Goal: Task Accomplishment & Management: Manage account settings

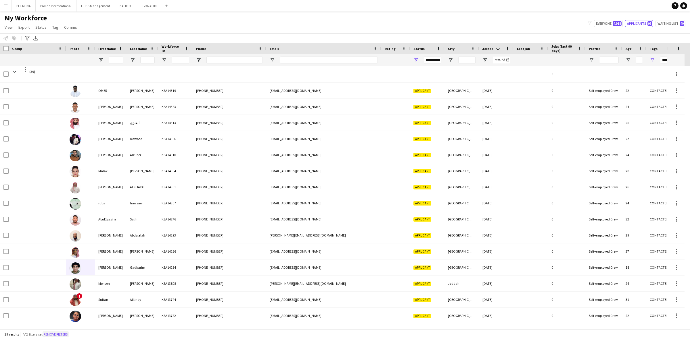
click at [56, 335] on button "Remove filters" at bounding box center [56, 335] width 26 height 6
click at [57, 335] on div "39 results filter-1 2 filters set Remove filters" at bounding box center [345, 335] width 690 height 10
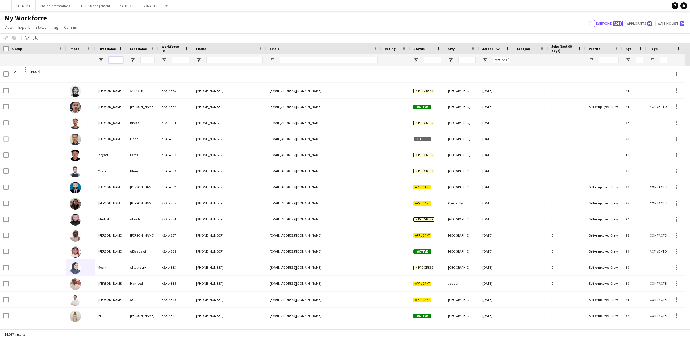
click at [119, 61] on input "First Name Filter Input" at bounding box center [116, 60] width 14 height 7
click at [166, 7] on button "Add" at bounding box center [166, 5] width 5 height 5
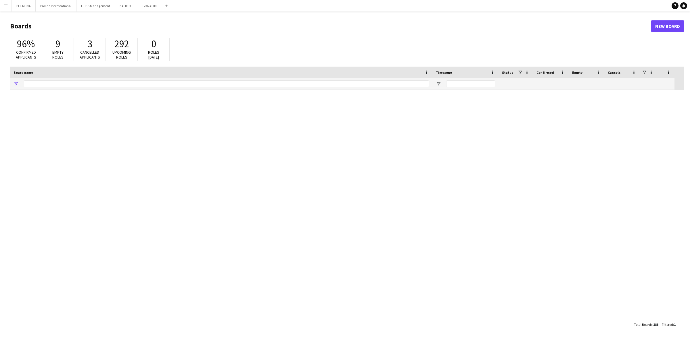
type input "*****"
drag, startPoint x: 38, startPoint y: 85, endPoint x: -16, endPoint y: 84, distance: 53.2
click at [0, 84] on html "Menu Boards Boards Boards All jobs Status Workforce Workforce My Workforce Recr…" at bounding box center [345, 169] width 690 height 339
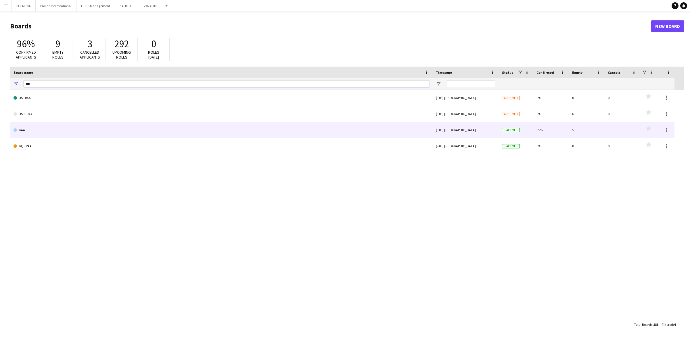
type input "***"
click at [29, 133] on link "RAA" at bounding box center [221, 130] width 415 height 16
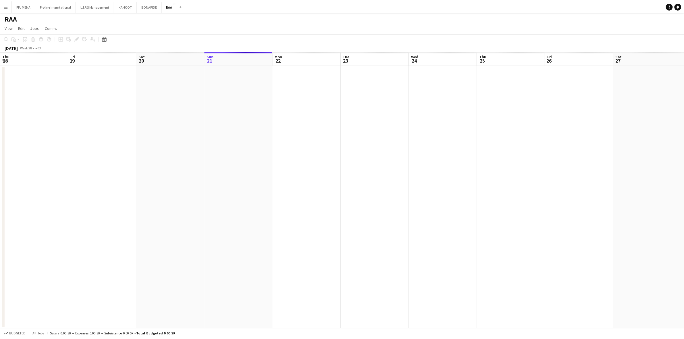
scroll to position [0, 137]
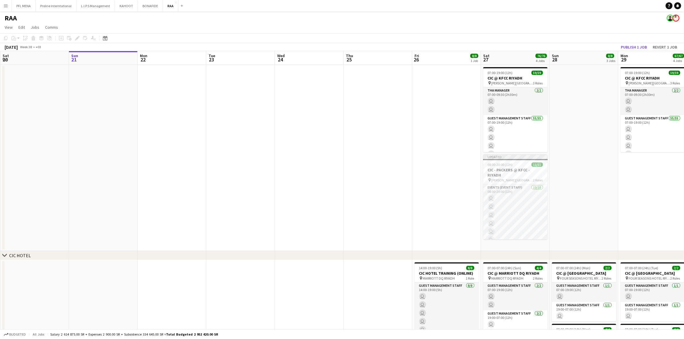
drag, startPoint x: 296, startPoint y: 137, endPoint x: 224, endPoint y: 133, distance: 72.6
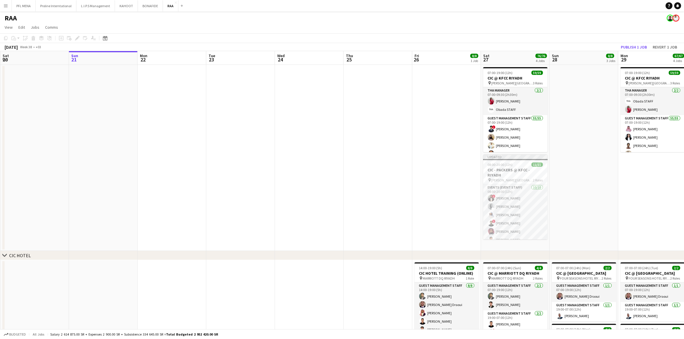
scroll to position [0, 203]
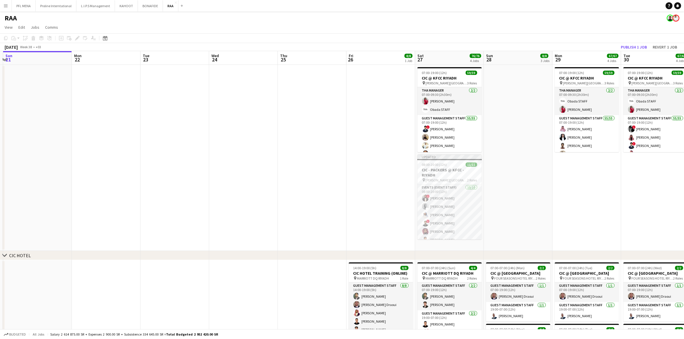
drag, startPoint x: 275, startPoint y: 143, endPoint x: 229, endPoint y: 141, distance: 45.2
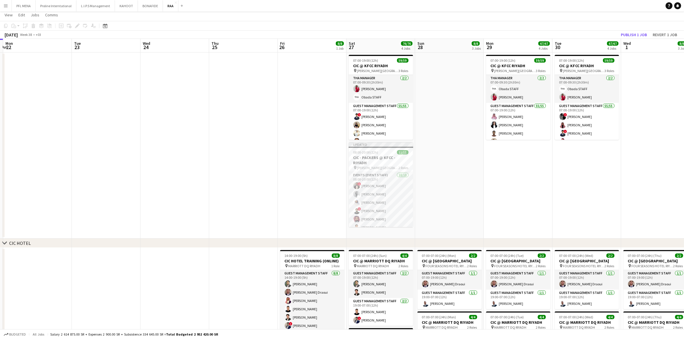
scroll to position [0, 0]
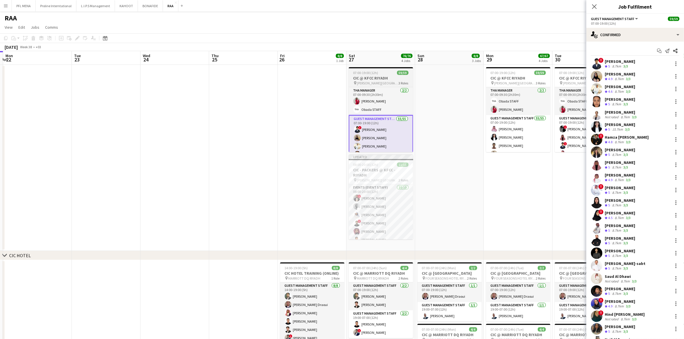
click at [344, 83] on span "[PERSON_NAME][GEOGRAPHIC_DATA]" at bounding box center [378, 83] width 42 height 4
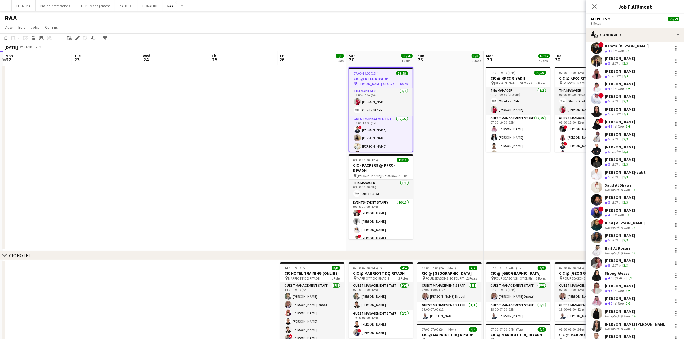
scroll to position [127, 0]
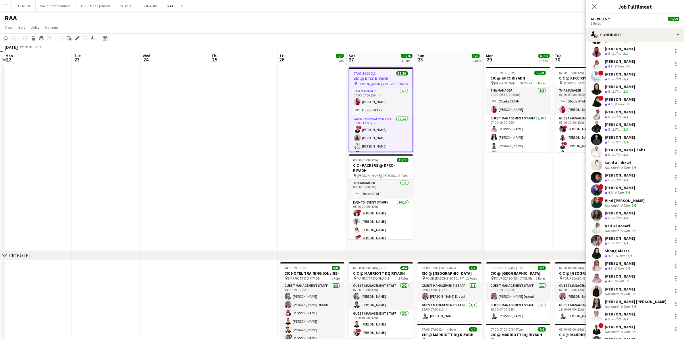
click at [344, 292] on app-skills-label "3/3" at bounding box center [634, 294] width 5 height 4
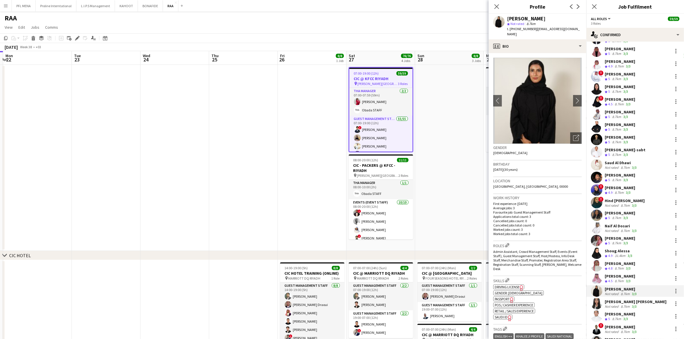
click at [344, 308] on div "8.7km" at bounding box center [625, 307] width 11 height 4
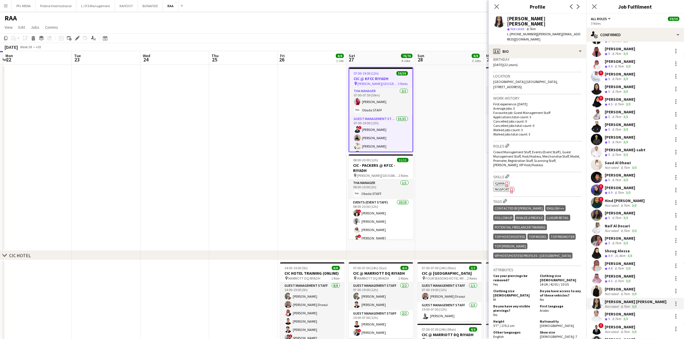
scroll to position [0, 0]
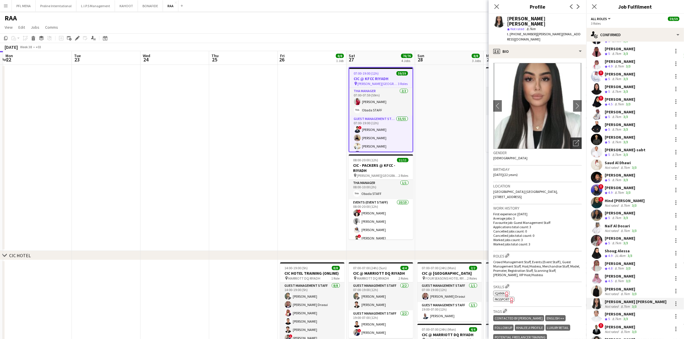
click at [344, 138] on div "Open photos pop-in" at bounding box center [576, 143] width 11 height 11
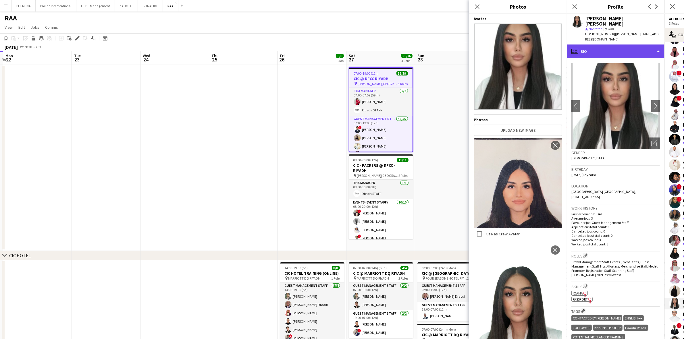
click at [344, 45] on div "profile Bio" at bounding box center [616, 52] width 98 height 14
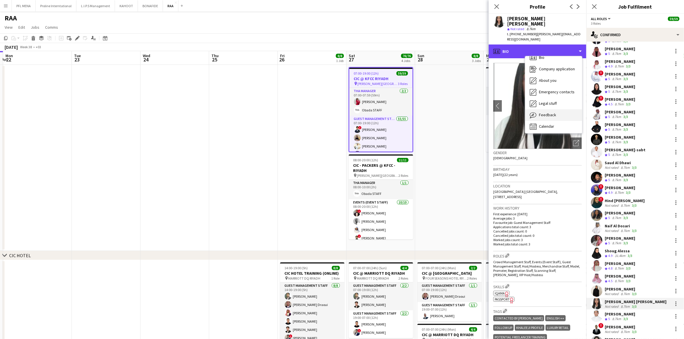
scroll to position [8, 0]
click at [344, 111] on span "Feedback" at bounding box center [547, 113] width 17 height 5
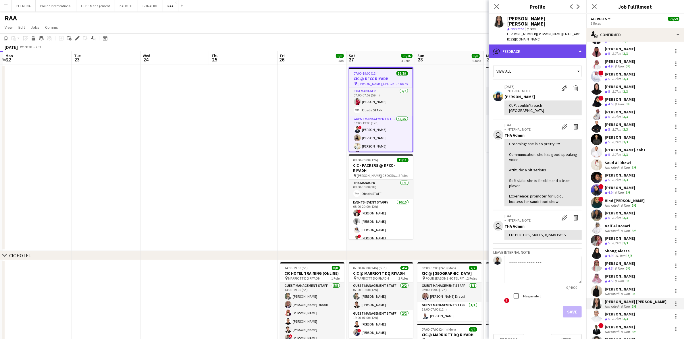
click at [344, 45] on div "bubble-pencil Feedback" at bounding box center [538, 52] width 98 height 14
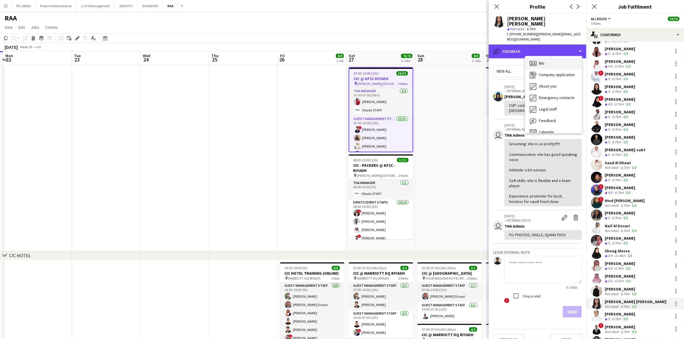
scroll to position [0, 0]
click at [344, 59] on div "Bio Bio" at bounding box center [553, 64] width 57 height 11
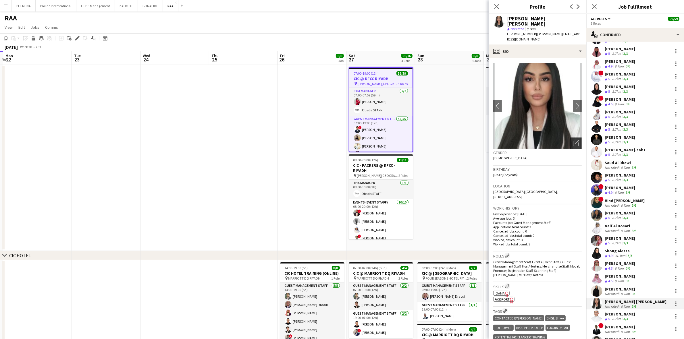
click at [344, 140] on icon "Open photos pop-in" at bounding box center [576, 143] width 6 height 6
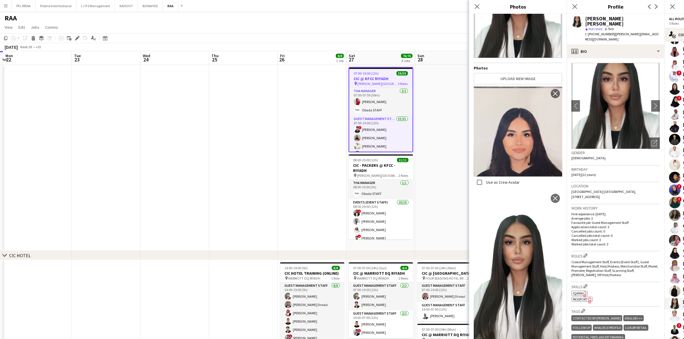
scroll to position [55, 0]
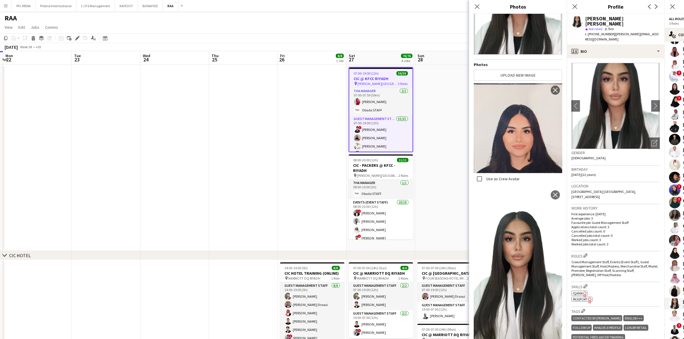
drag, startPoint x: 634, startPoint y: 171, endPoint x: 631, endPoint y: 164, distance: 7.5
click at [344, 171] on div "Birthday [DEMOGRAPHIC_DATA] (22 years)" at bounding box center [616, 174] width 89 height 17
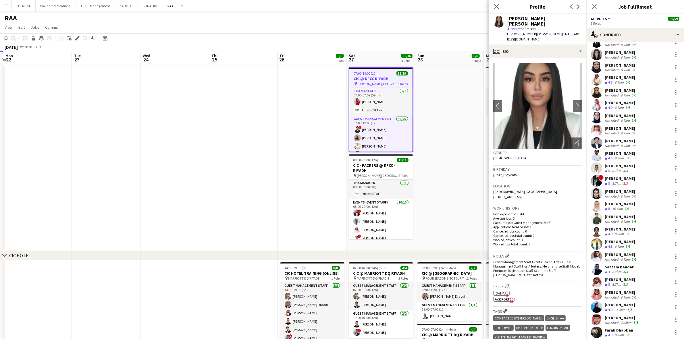
scroll to position [450, 0]
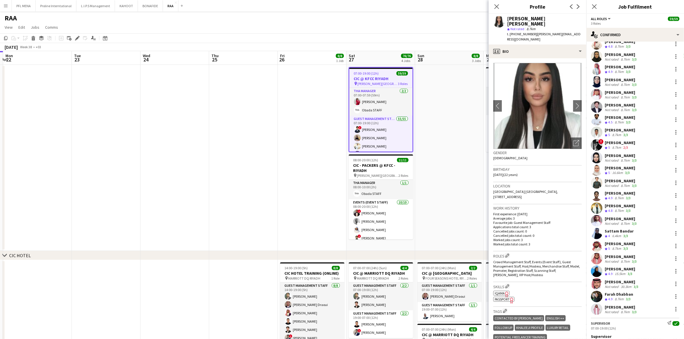
click at [344, 212] on app-date-cell at bounding box center [449, 158] width 69 height 186
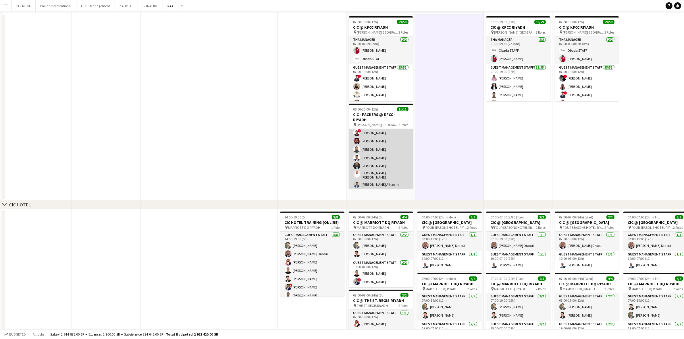
scroll to position [0, 0]
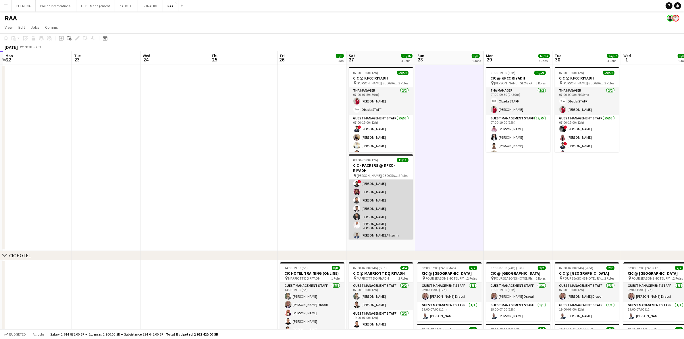
click at [344, 207] on app-card-role "Events (Event Staff) [DATE] 08:00-20:00 (12h) ! [PERSON_NAME] [PERSON_NAME] [PE…" at bounding box center [381, 193] width 64 height 96
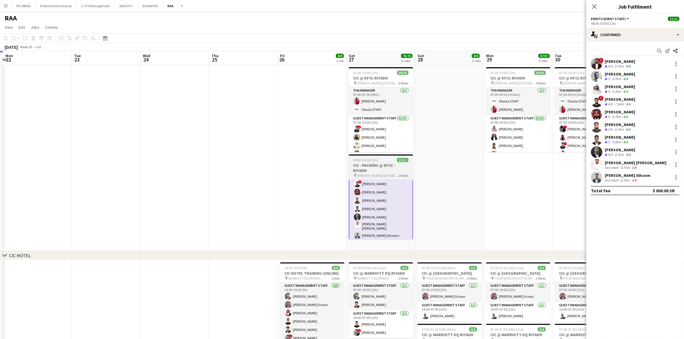
click at [344, 176] on span "[PERSON_NAME][GEOGRAPHIC_DATA] - [GEOGRAPHIC_DATA]" at bounding box center [378, 176] width 42 height 4
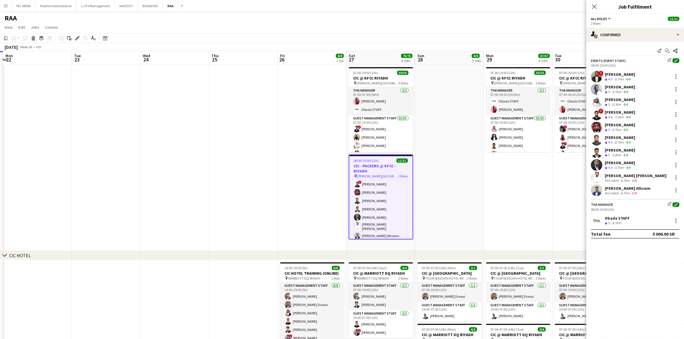
click at [344, 151] on div "[PERSON_NAME]" at bounding box center [620, 150] width 30 height 5
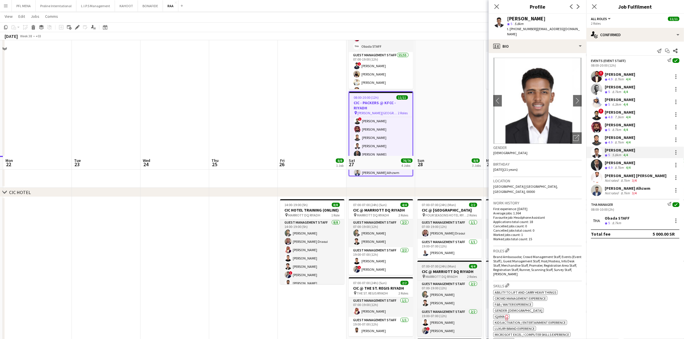
scroll to position [180, 0]
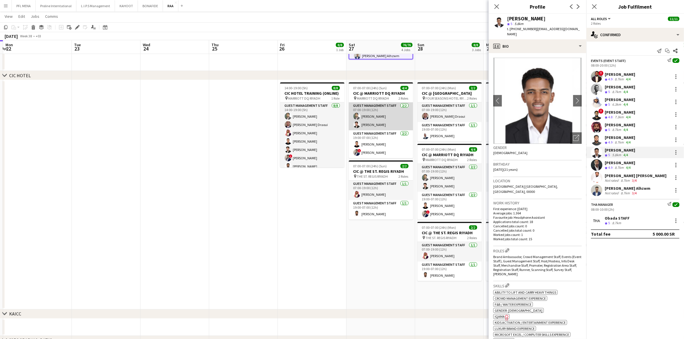
click at [344, 124] on app-card-role "Guest Management Staff [DATE] 07:00-19:00 (12h) [PERSON_NAME] [PERSON_NAME]" at bounding box center [381, 117] width 64 height 28
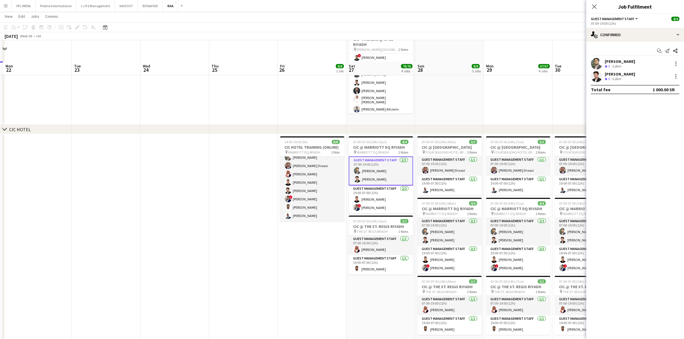
scroll to position [108, 0]
